Goal: Task Accomplishment & Management: Manage account settings

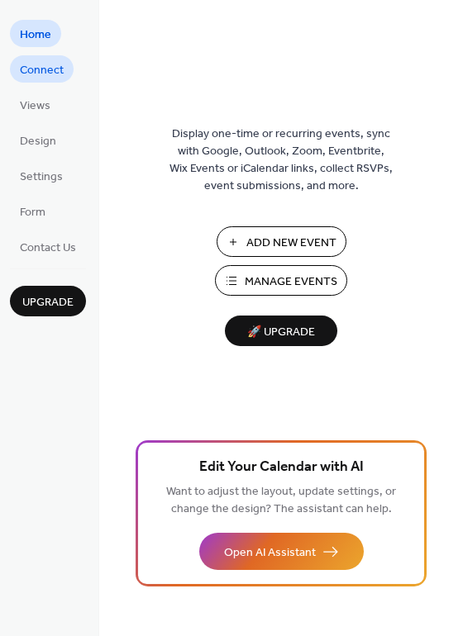
click at [40, 75] on span "Connect" at bounding box center [42, 70] width 44 height 17
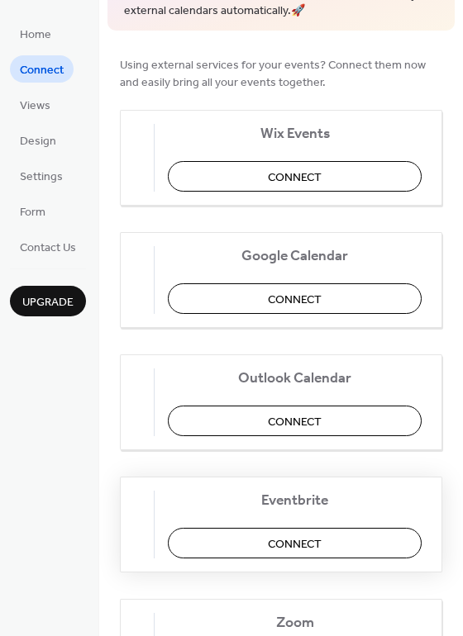
scroll to position [149, 0]
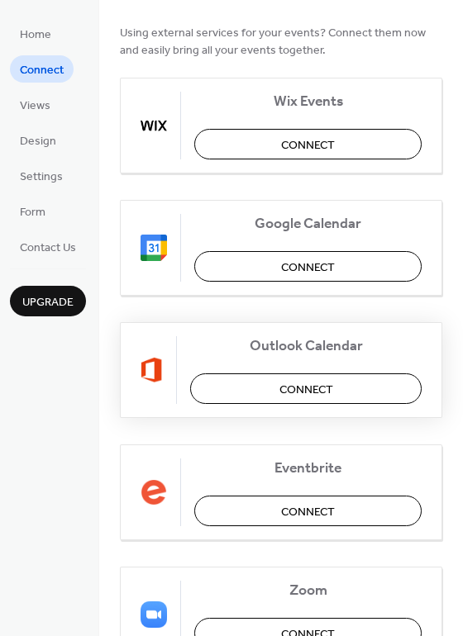
click at [359, 399] on button "Connect" at bounding box center [305, 388] width 231 height 31
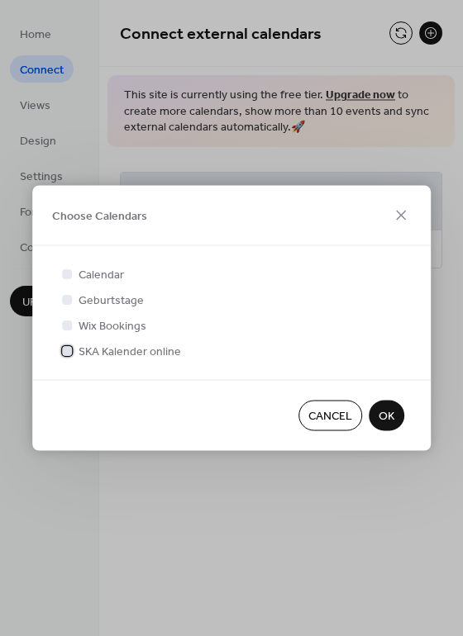
click at [133, 353] on span "SKA Kalender online" at bounding box center [129, 352] width 102 height 17
click at [386, 413] on span "OK" at bounding box center [386, 416] width 16 height 17
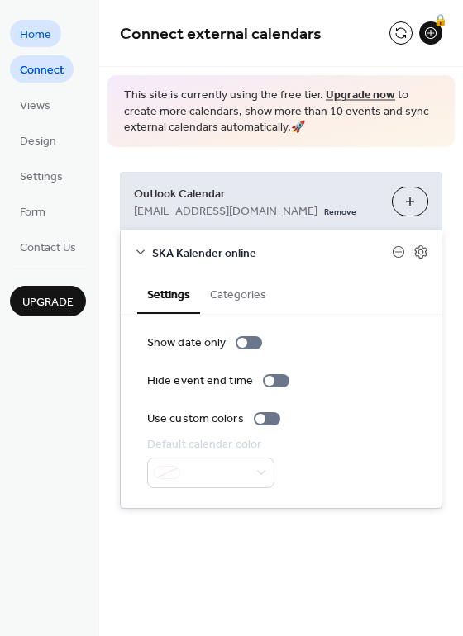
click at [36, 30] on span "Home" at bounding box center [35, 34] width 31 height 17
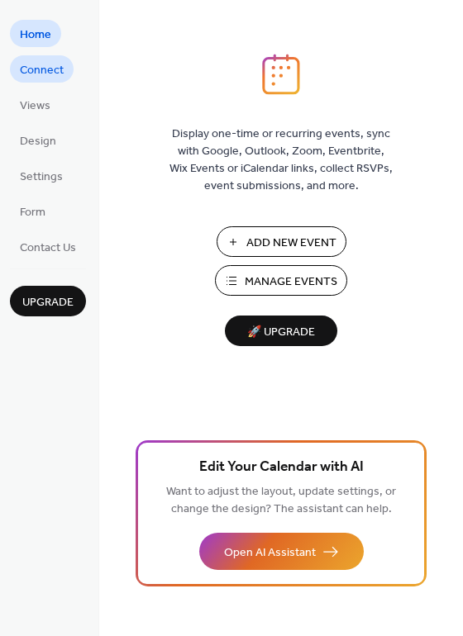
click at [60, 78] on span "Connect" at bounding box center [42, 70] width 44 height 17
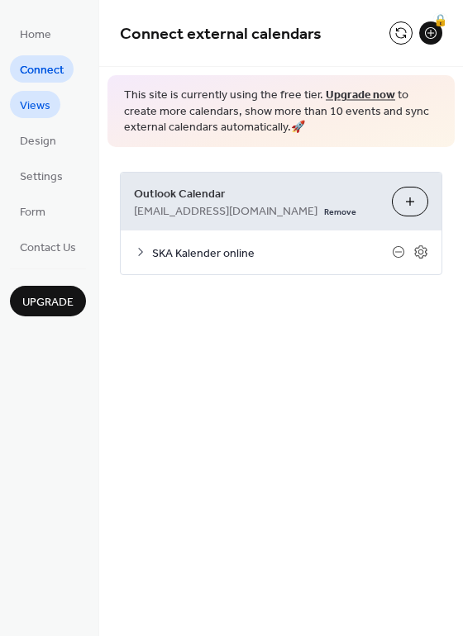
click at [40, 100] on span "Views" at bounding box center [35, 105] width 31 height 17
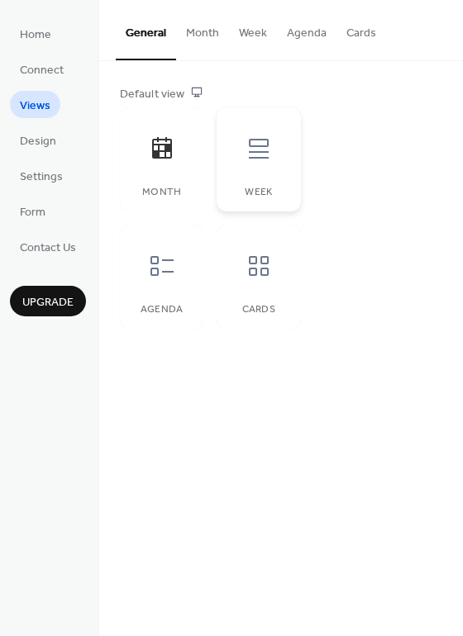
click at [273, 142] on div at bounding box center [259, 149] width 50 height 50
click at [169, 273] on icon at bounding box center [162, 266] width 26 height 26
click at [273, 274] on div at bounding box center [259, 266] width 50 height 50
click at [263, 159] on icon at bounding box center [258, 148] width 26 height 26
click at [175, 172] on div at bounding box center [162, 149] width 50 height 50
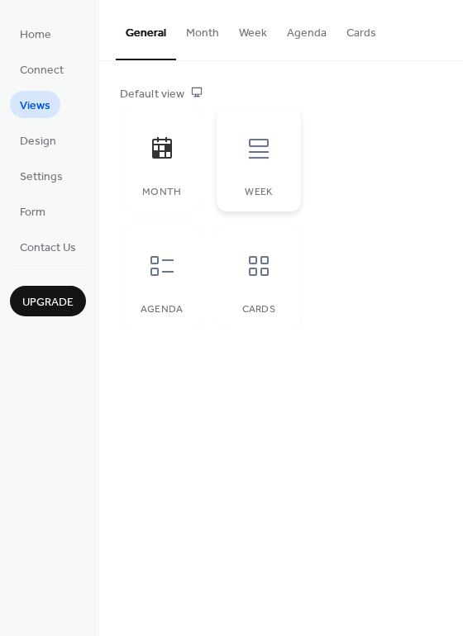
click at [249, 168] on div at bounding box center [259, 149] width 50 height 50
click at [50, 303] on span "Upgrade" at bounding box center [47, 302] width 51 height 17
click at [37, 144] on span "Design" at bounding box center [38, 141] width 36 height 17
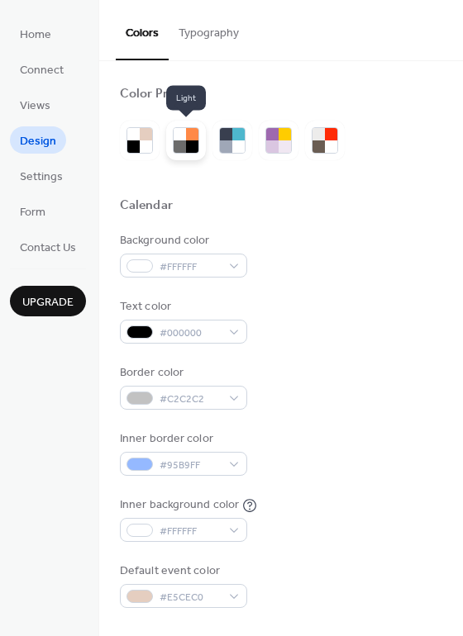
click at [183, 145] on div at bounding box center [179, 146] width 12 height 12
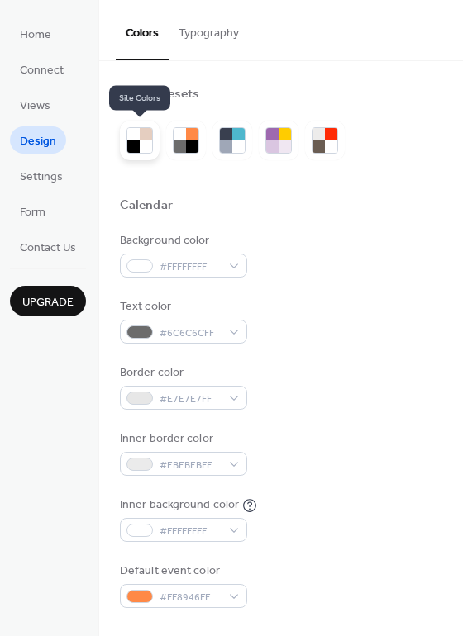
click at [143, 144] on div at bounding box center [146, 146] width 12 height 12
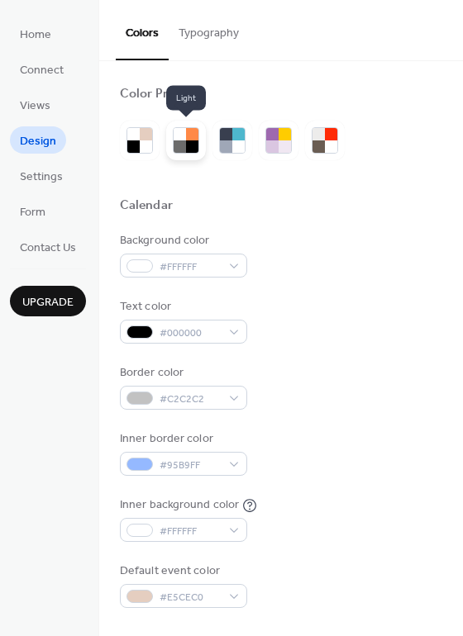
click at [191, 141] on div at bounding box center [192, 146] width 12 height 12
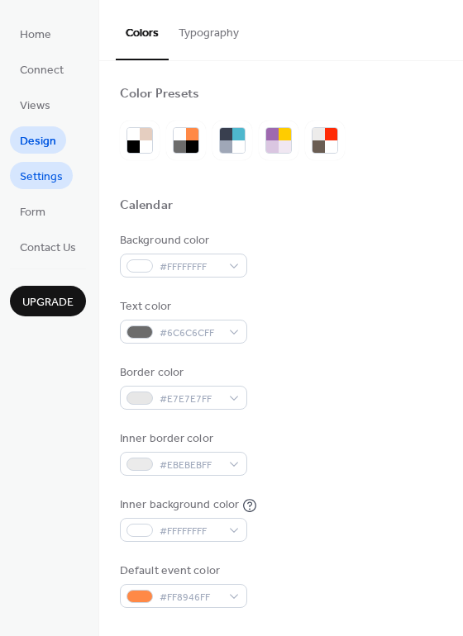
click at [44, 186] on span "Settings" at bounding box center [41, 176] width 43 height 17
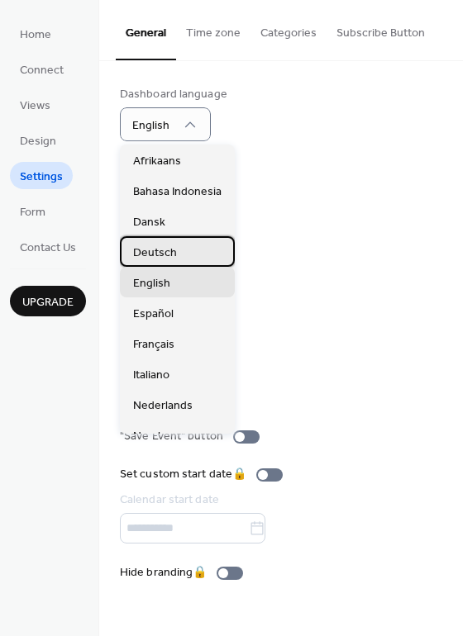
click at [177, 256] on div "Deutsch" at bounding box center [177, 251] width 115 height 31
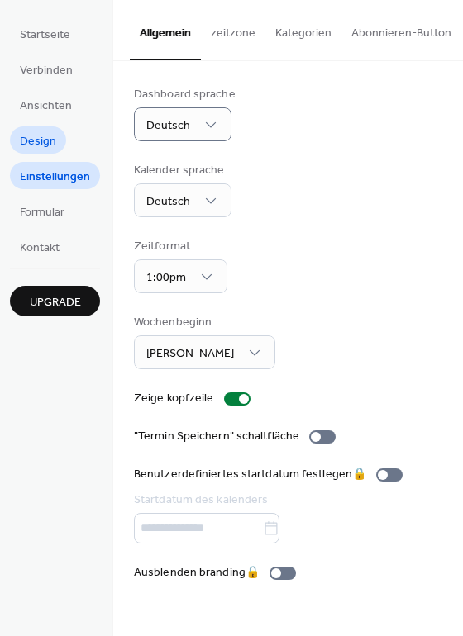
click at [48, 134] on span "Design" at bounding box center [38, 141] width 36 height 17
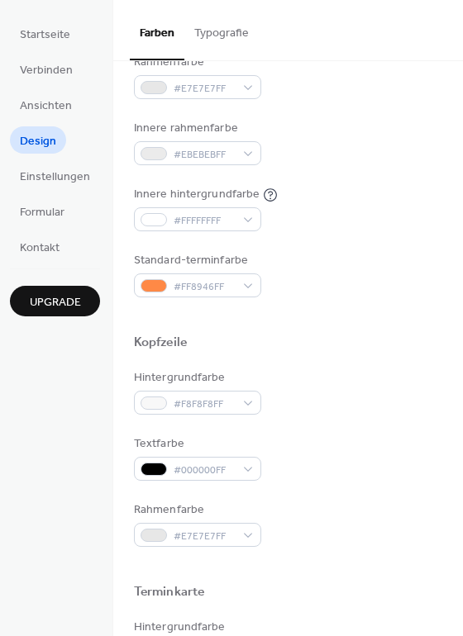
scroll to position [297, 0]
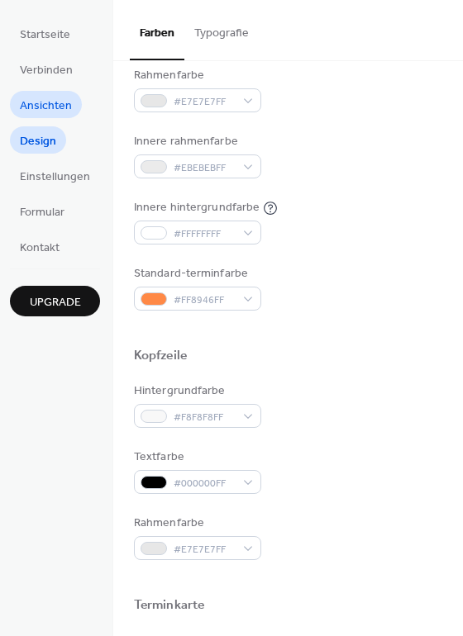
click at [63, 103] on span "Ansichten" at bounding box center [46, 105] width 52 height 17
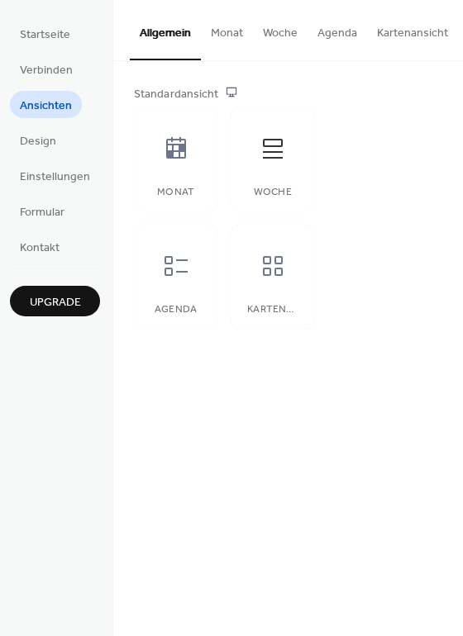
click at [275, 31] on button "Woche" at bounding box center [280, 29] width 55 height 59
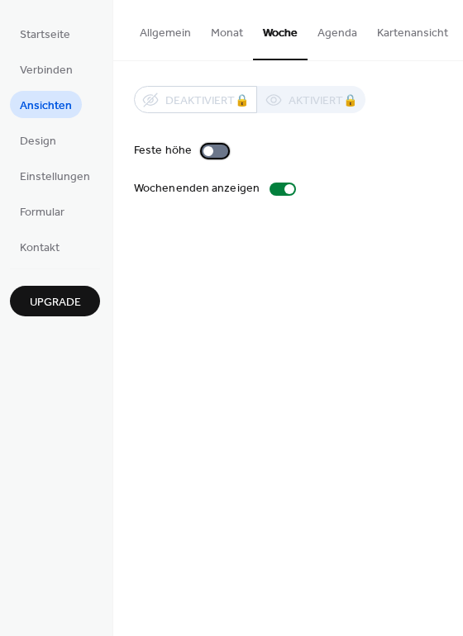
click at [209, 152] on div at bounding box center [215, 151] width 26 height 13
click at [205, 152] on div at bounding box center [215, 151] width 26 height 13
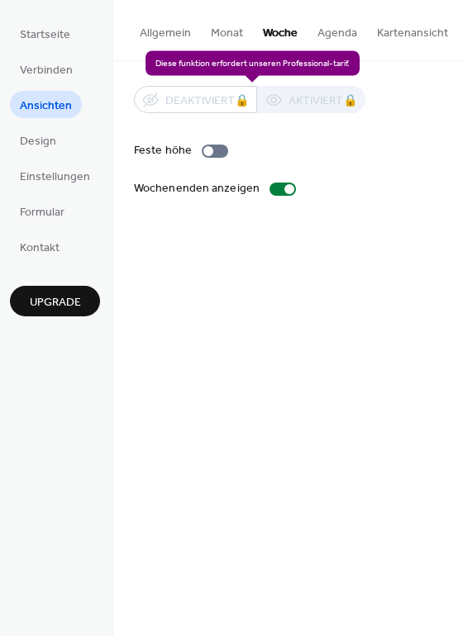
click at [298, 105] on div "Deaktiviert 🔒 Aktiviert 🔒" at bounding box center [249, 99] width 231 height 27
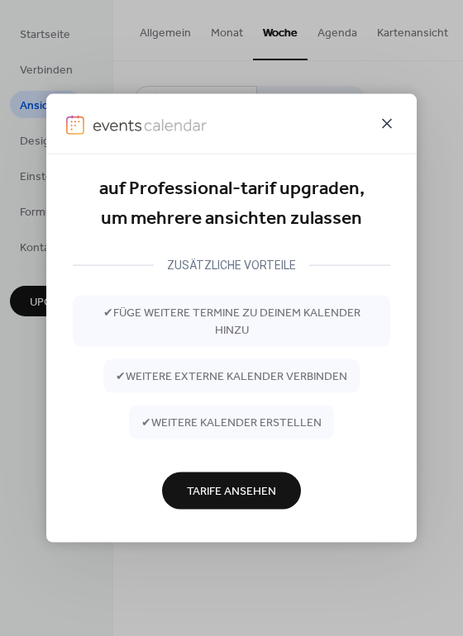
click at [384, 117] on icon at bounding box center [387, 124] width 20 height 20
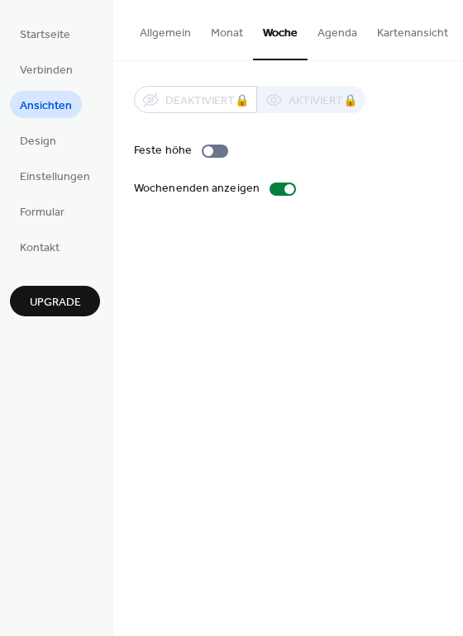
click at [338, 36] on button "Agenda" at bounding box center [336, 29] width 59 height 59
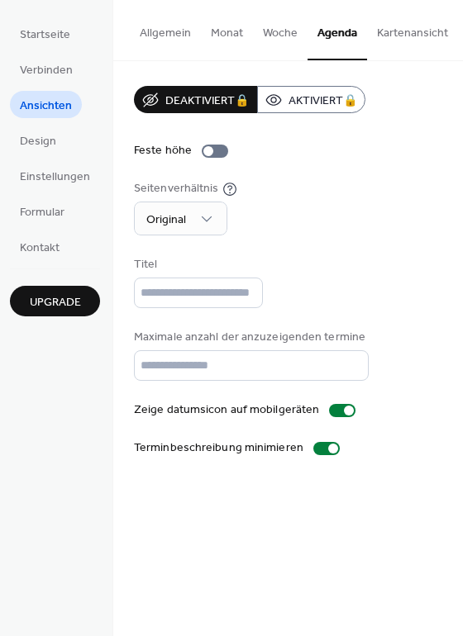
click at [421, 33] on button "Kartenansicht" at bounding box center [412, 29] width 91 height 59
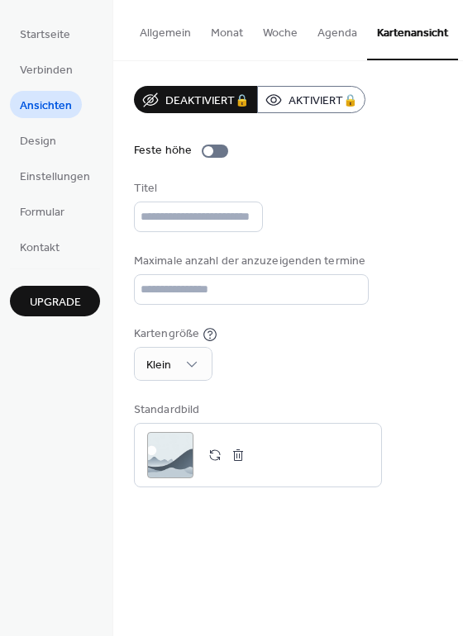
click at [168, 40] on button "Allgemein" at bounding box center [165, 29] width 71 height 59
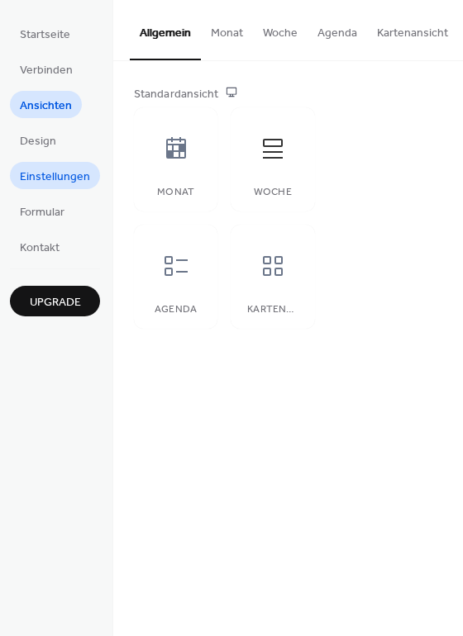
click at [40, 178] on span "Einstellungen" at bounding box center [55, 176] width 70 height 17
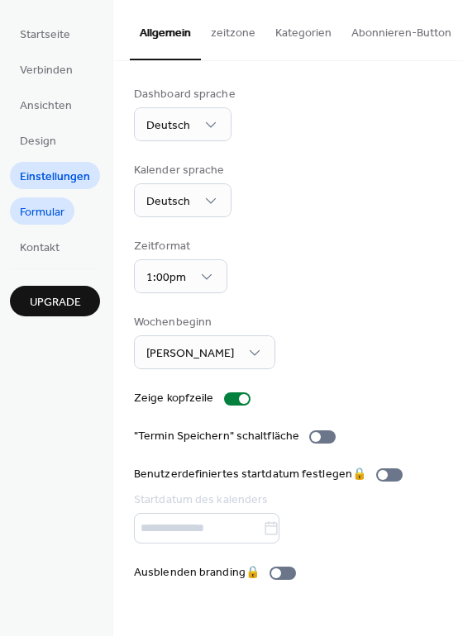
click at [40, 209] on span "Formular" at bounding box center [42, 212] width 45 height 17
